Goal: Check status: Check status

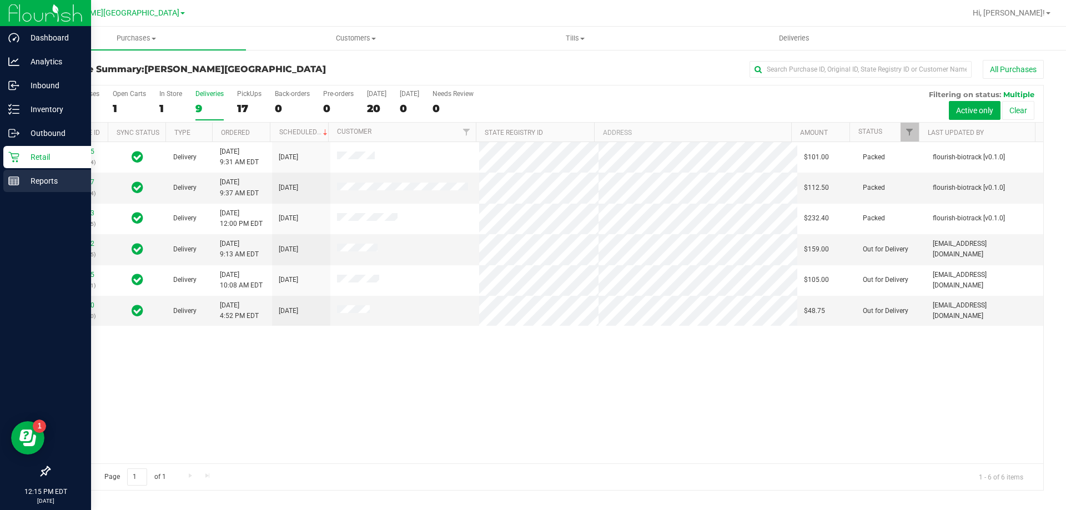
click at [41, 183] on p "Reports" at bounding box center [52, 180] width 67 height 13
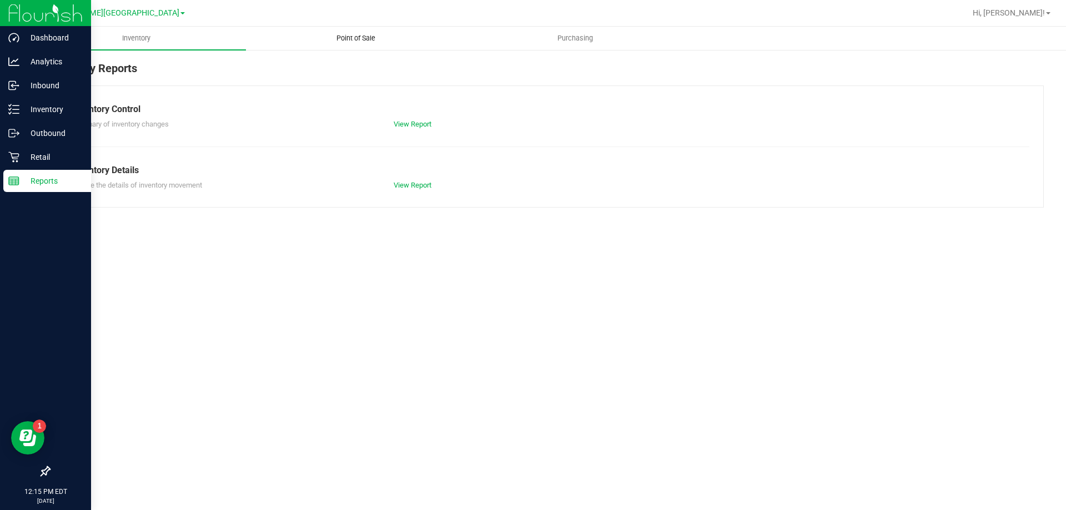
click at [353, 41] on span "Point of Sale" at bounding box center [355, 38] width 69 height 10
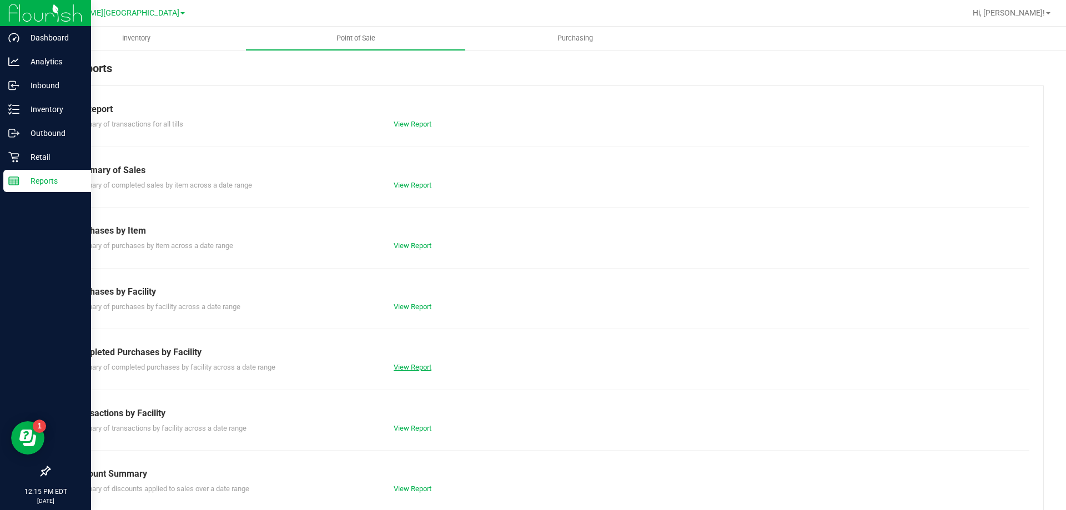
click at [415, 368] on link "View Report" at bounding box center [413, 367] width 38 height 8
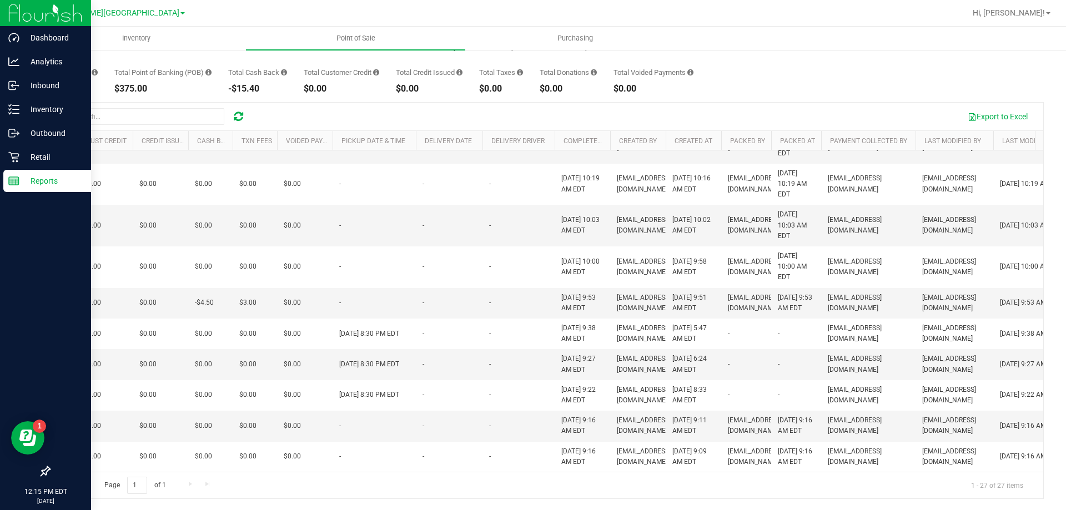
scroll to position [0, 555]
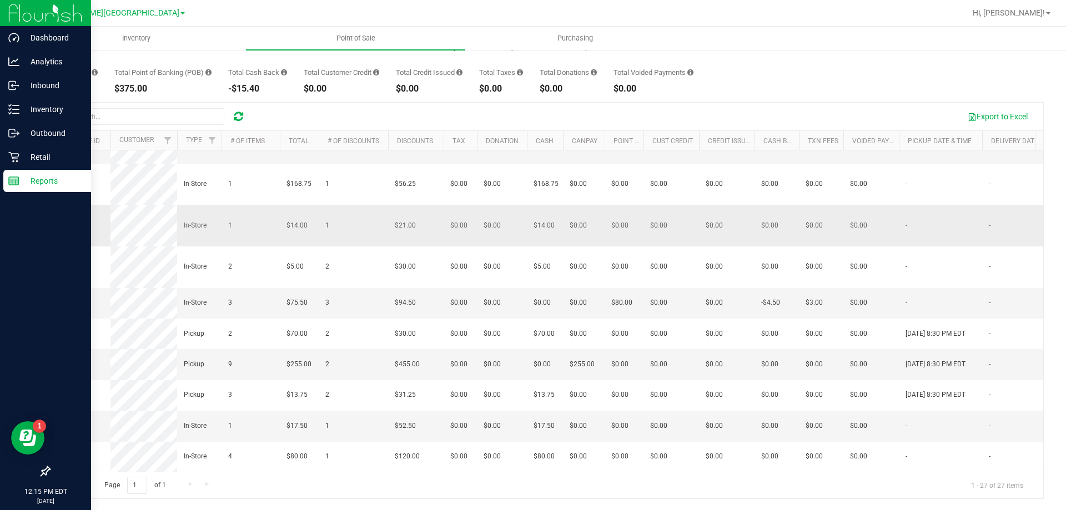
click at [71, 222] on span "11842323" at bounding box center [71, 226] width 31 height 8
